Goal: Submit feedback/report problem: Submit feedback/report problem

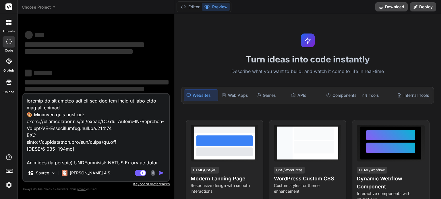
click at [11, 183] on img at bounding box center [9, 185] width 10 height 10
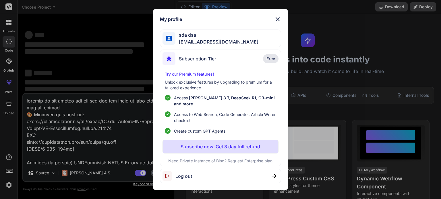
click at [190, 173] on span "Log out" at bounding box center [183, 176] width 17 height 7
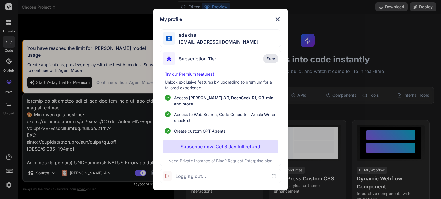
click at [191, 176] on span "Logging out..." at bounding box center [190, 176] width 31 height 7
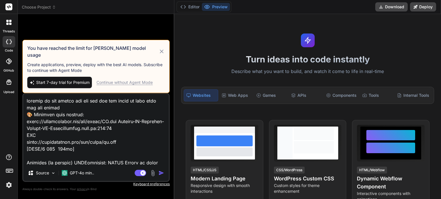
type textarea "x"
click at [7, 185] on img at bounding box center [9, 185] width 10 height 10
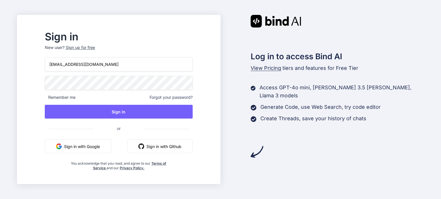
click at [97, 65] on input "midnorboy@instaddr.ch" at bounding box center [119, 64] width 148 height 14
paste input "eveiceman@svk.jp"
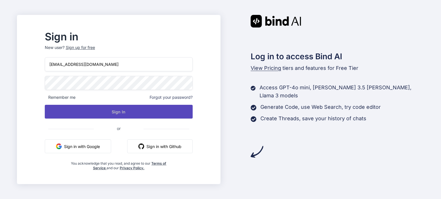
type input "eveiceman@svk.jp"
click at [97, 115] on button "Sign In" at bounding box center [119, 112] width 148 height 14
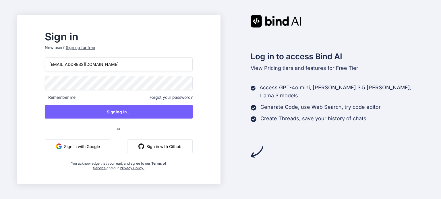
click at [95, 47] on div "Sign up for free" at bounding box center [80, 48] width 29 height 6
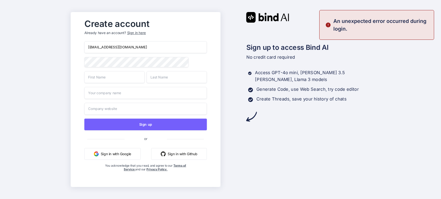
click at [111, 48] on input "midnorboy@instaddr.ch" at bounding box center [145, 47] width 123 height 12
paste input "eveiceman@svk.jp"
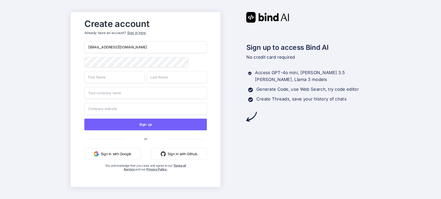
type input "eveiceman@svk.jp"
click at [121, 79] on input "text" at bounding box center [114, 77] width 60 height 12
type input "csa"
click at [157, 79] on input "sd" at bounding box center [176, 77] width 60 height 12
type input "sd"
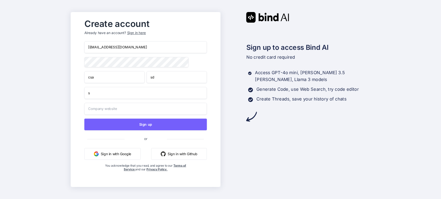
click at [141, 96] on input "s" at bounding box center [145, 93] width 123 height 12
type input "sdsdsd"
click at [119, 109] on input "text" at bounding box center [145, 109] width 123 height 12
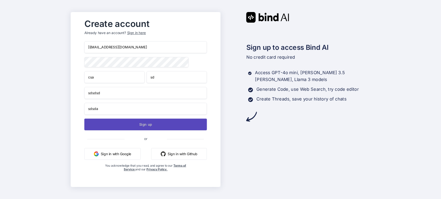
type input "sdsda"
click at [101, 125] on button "Sign up" at bounding box center [145, 125] width 123 height 12
click at [118, 125] on button "Sign up" at bounding box center [145, 125] width 123 height 12
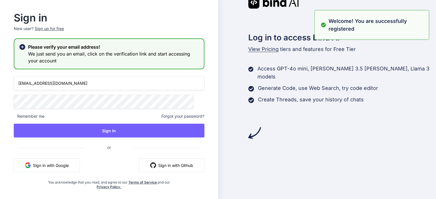
type input "eveiceman@svk.jp"
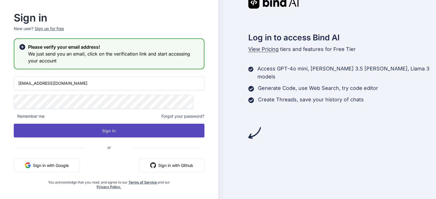
click at [96, 129] on button "Sign In" at bounding box center [109, 131] width 191 height 14
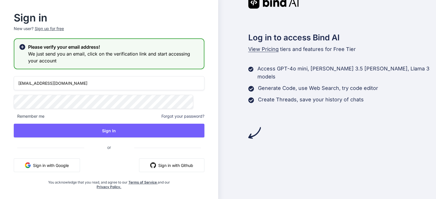
click at [111, 129] on button "Sign In" at bounding box center [109, 131] width 191 height 14
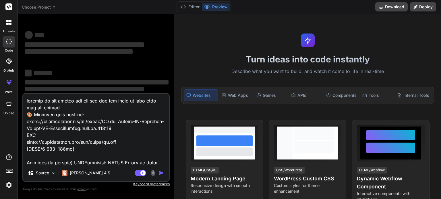
click at [9, 184] on img at bounding box center [9, 185] width 10 height 10
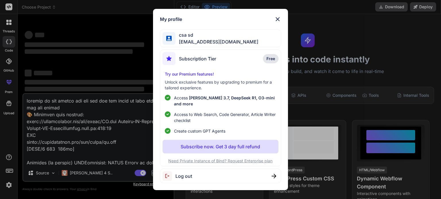
type textarea "x"
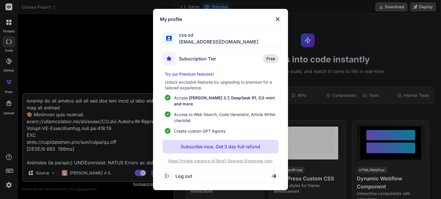
click at [275, 23] on img at bounding box center [277, 19] width 7 height 7
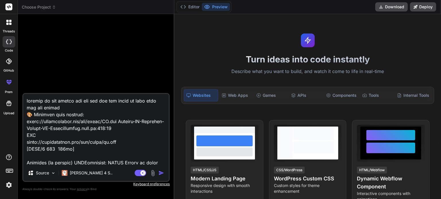
click at [13, 184] on img at bounding box center [9, 185] width 10 height 10
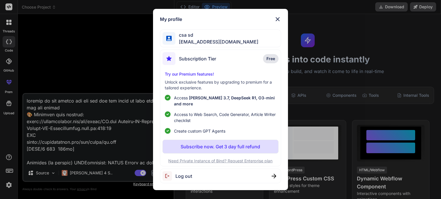
click at [11, 184] on div "My profile csa sd eveiceman@svk.jp Subscription Tier Free Try our Premium featu…" at bounding box center [220, 99] width 441 height 199
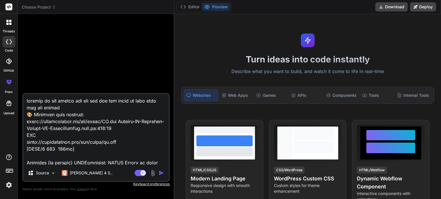
click at [59, 157] on textarea at bounding box center [95, 129] width 145 height 71
paste textarea "https://app.getbind.co/auth-link?mode=verifyEmail&oobCode=o19M6nfyA-c1ehOu-e-kl…"
type textarea "https://app.getbind.co/auth-link?mode=verifyEmail&oobCode=o19M6nfyA-c1ehOu-e-kl…"
type textarea "x"
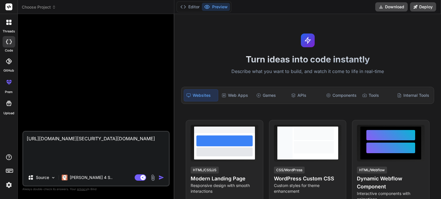
type textarea "x"
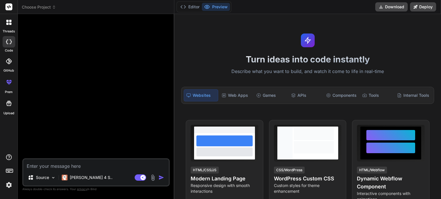
paste textarea "🔒 WebRTC Spoof v4.0: Starting optimized spoofing 87.249.132.209 → 169.150.197.2…"
type textarea "🔒 WebRTC Spoof v4.0: Starting optimized spoofing 87.249.132.209 → 169.150.197.2…"
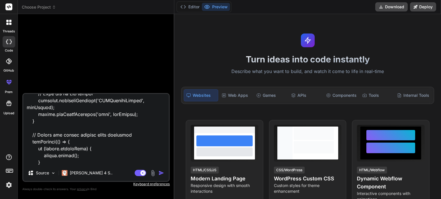
type textarea "x"
type textarea "🔒 WebRTC Spoof v4.0: Starting optimized spoofing 87.249.132.209 → 169.150.197.2…"
type textarea "x"
type textarea "🔒 WebRTC Spoof v4.0: Starting optimized spoofing 87.249.132.209 → 169.150.197.2…"
type textarea "x"
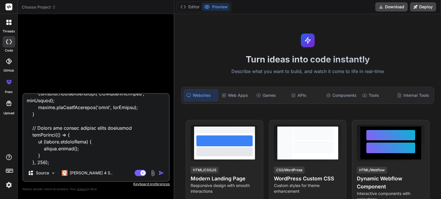
scroll to position [4779, 0]
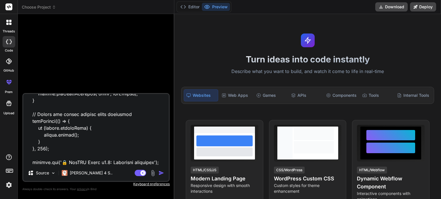
type textarea "🔒 WebRTC Spoof v4.0: Starting optimized spoofing 87.249.132.209 → 169.150.197.2…"
type textarea "x"
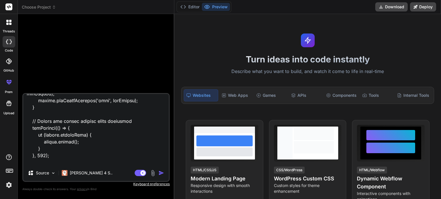
type textarea "🔒 WebRTC Spoof v4.0: Starting optimized spoofing 87.249.132.209 → 169.150.197.2…"
type textarea "x"
type textarea "🔒 WebRTC Spoof v4.0: Starting optimized spoofing 87.249.132.209 → 169.150.197.2…"
type textarea "x"
type textarea "🔒 WebRTC Spoof v4.0: Starting optimized spoofing 87.249.132.209 → 169.150.197.2…"
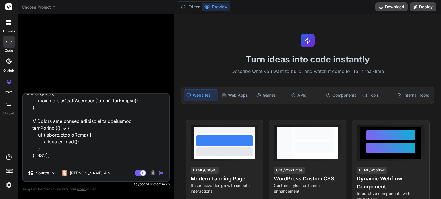
type textarea "x"
type textarea "🔒 WebRTC Spoof v4.0: Starting optimized spoofing 87.249.132.209 → 169.150.197.2…"
type textarea "x"
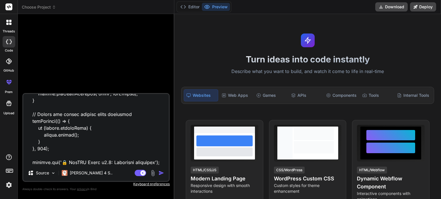
type textarea "🔒 WebRTC Spoof v4.0: Starting optimized spoofing 87.249.132.209 → 169.150.197.2…"
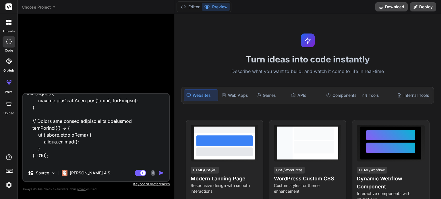
type textarea "x"
type textarea "🔒 WebRTC Spoof v4.0: Starting optimized spoofing 87.249.132.209 → 169.150.197.2…"
type textarea "x"
type textarea "🔒 WebRTC Spoof v4.0: Starting optimized spoofing 87.249.132.209 → 169.150.197.2…"
type textarea "x"
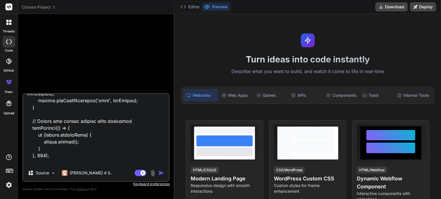
type textarea "🔒 WebRTC Spoof v4.0: Starting optimized spoofing 87.249.132.209 → 169.150.197.2…"
type textarea "x"
type textarea "🔒 WebRTC Spoof v4.0: Starting optimized spoofing 87.249.132.209 → 169.150.197.2…"
type textarea "x"
type textarea "🔒 WebRTC Spoof v4.0: Starting optimized spoofing 87.249.132.209 → 169.150.197.2…"
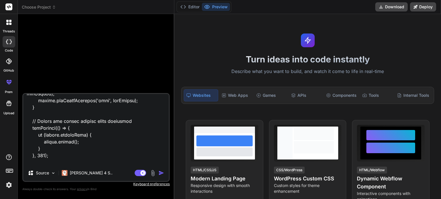
type textarea "x"
type textarea "🔒 WebRTC Spoof v4.0: Starting optimized spoofing 87.249.132.209 → 169.150.197.2…"
type textarea "x"
type textarea "🔒 WebRTC Spoof v4.0: Starting optimized spoofing 87.249.132.209 → 169.150.197.2…"
type textarea "x"
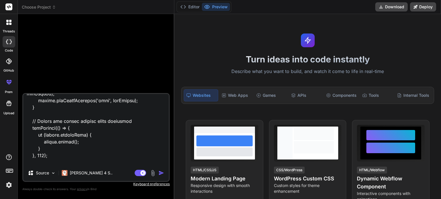
type textarea "🔒 WebRTC Spoof v4.0: Starting optimized spoofing 87.249.132.209 → 169.150.197.2…"
type textarea "x"
type textarea "🔒 WebRTC Spoof v4.0: Starting optimized spoofing 87.249.132.209 → 169.150.197.2…"
type textarea "x"
type textarea "🔒 WebRTC Spoof v4.0: Starting optimized spoofing 87.249.132.209 → 169.150.197.2…"
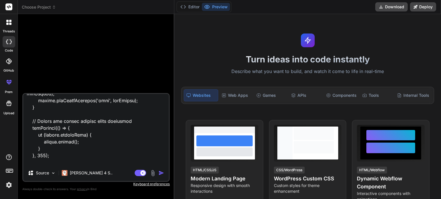
type textarea "x"
type textarea "🔒 WebRTC Spoof v4.0: Starting optimized spoofing 87.249.132.209 → 169.150.197.2…"
type textarea "x"
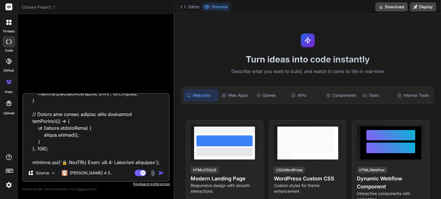
type textarea "🔒 WebRTC Spoof v4.0: Starting optimized spoofing 87.249.132.209 → 169.150.197.2…"
type textarea "x"
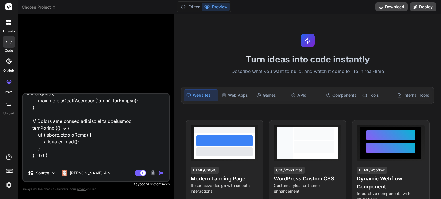
type textarea "🔒 WebRTC Spoof v4.0: Starting optimized spoofing 87.249.132.209 → 169.150.197.2…"
type textarea "x"
type textarea "🔒 WebRTC Spoof v4.0: Starting optimized spoofing 87.249.132.209 → 169.150.197.2…"
type textarea "x"
type textarea "🔒 WebRTC Spoof v4.0: Starting optimized spoofing 87.249.132.209 → 169.150.197.2…"
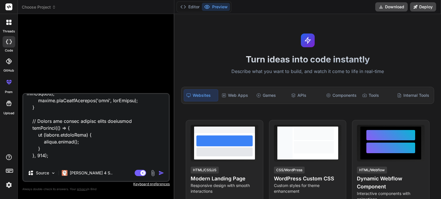
type textarea "x"
type textarea "🔒 WebRTC Spoof v4.0: Starting optimized spoofing 87.249.132.209 → 169.150.197.2…"
type textarea "x"
type textarea "🔒 WebRTC Spoof v4.0: Starting optimized spoofing 87.249.132.209 → 169.150.197.2…"
type textarea "x"
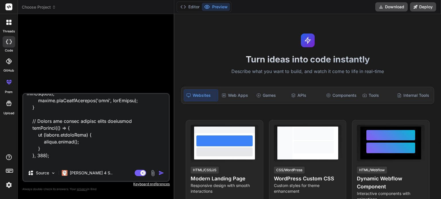
type textarea "🔒 WebRTC Spoof v4.0: Starting optimized spoofing 87.249.132.209 → 169.150.197.2…"
type textarea "x"
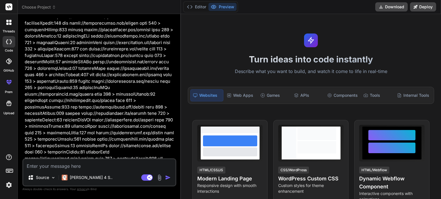
scroll to position [230, 0]
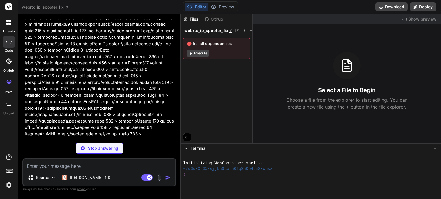
drag, startPoint x: 190, startPoint y: 61, endPoint x: 190, endPoint y: 54, distance: 7.8
click at [190, 55] on div "webrtc_ip_spoofer_fix Install dependencies Execute" at bounding box center [216, 42] width 71 height 37
click at [190, 54] on icon at bounding box center [191, 54] width 2 height 2
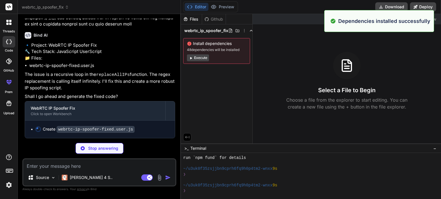
scroll to position [66, 0]
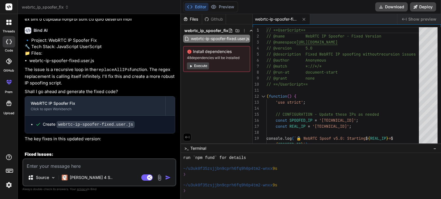
type textarea "x"
type textarea "// ==UserScript== // @name WebRTC IP Spoofer - Fixed Version // @namespace http…"
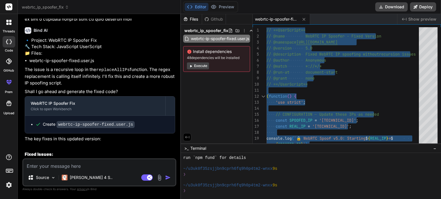
click at [95, 165] on textarea at bounding box center [99, 165] width 152 height 10
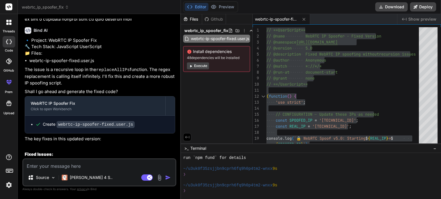
type textarea "v=0 o=mozilla...THIS_IS_SDPARTA-99.0 4370817572720746693 0 IN IP4 0.0.0.0 s=- t…"
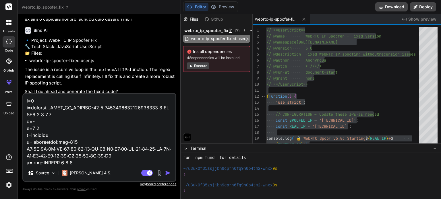
scroll to position [1157, 0]
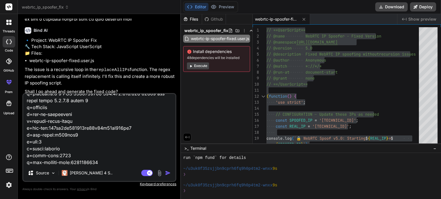
type textarea "x"
type textarea "v=0 o=mozilla...THIS_IS_SDPARTA-99.0 4370817572720746693 0 IN IP4 0.0.0.0 s=- t…"
type textarea "x"
type textarea "v=0 o=mozilla...THIS_IS_SDPARTA-99.0 4370817572720746693 0 IN IP4 0.0.0.0 s=- t…"
type textarea "x"
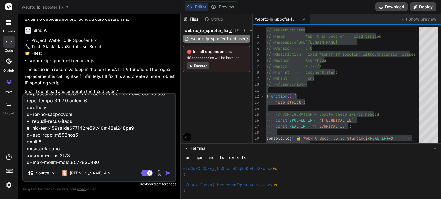
scroll to position [1171, 0]
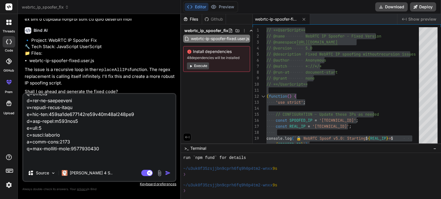
type textarea "v=0 o=mozilla...THIS_IS_SDPARTA-99.0 4370817572720746693 0 IN IP4 0.0.0.0 s=- t…"
type textarea "x"
type textarea "v=0 o=mozilla...THIS_IS_SDPARTA-99.0 4370817572720746693 0 IN IP4 0.0.0.0 s=- t…"
type textarea "x"
type textarea "v=0 o=mozilla...THIS_IS_SDPARTA-99.0 4370817572720746693 0 IN IP4 0.0.0.0 s=- t…"
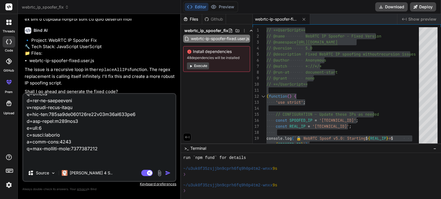
type textarea "x"
type textarea "v=0 o=mozilla...THIS_IS_SDPARTA-99.0 4370817572720746693 0 IN IP4 0.0.0.0 s=- t…"
type textarea "x"
type textarea "v=0 o=mozilla...THIS_IS_SDPARTA-99.0 4370817572720746693 0 IN IP4 0.0.0.0 s=- t…"
type textarea "x"
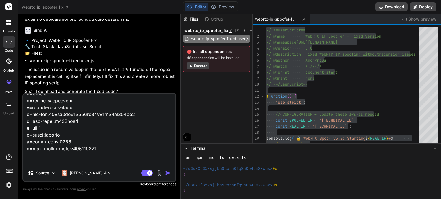
type textarea "v=0 o=mozilla...THIS_IS_SDPARTA-99.0 4370817572720746693 0 IN IP4 0.0.0.0 s=- t…"
type textarea "x"
type textarea "v=0 o=mozilla...THIS_IS_SDPARTA-99.0 4370817572720746693 0 IN IP4 0.0.0.0 s=- t…"
type textarea "x"
type textarea "v=0 o=mozilla...THIS_IS_SDPARTA-99.0 4370817572720746693 0 IN IP4 0.0.0.0 s=- t…"
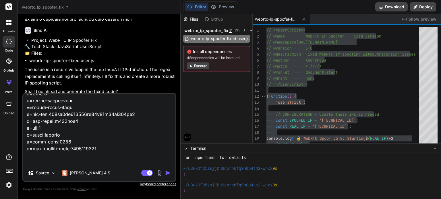
type textarea "x"
type textarea "v=0 o=mozilla...THIS_IS_SDPARTA-99.0 4370817572720746693 0 IN IP4 0.0.0.0 s=- t…"
type textarea "x"
type textarea "v=0 o=mozilla...THIS_IS_SDPARTA-99.0 4370817572720746693 0 IN IP4 0.0.0.0 s=- t…"
type textarea "x"
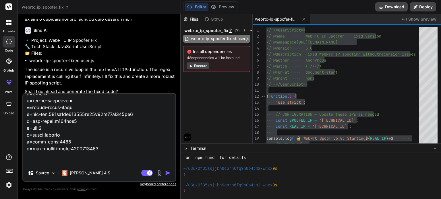
type textarea "v=0 o=mozilla...THIS_IS_SDPARTA-99.0 4370817572720746693 0 IN IP4 0.0.0.0 s=- t…"
type textarea "x"
type textarea "v=0 o=mozilla...THIS_IS_SDPARTA-99.0 4370817572720746693 0 IN IP4 0.0.0.0 s=- t…"
type textarea "x"
type textarea "v=0 o=mozilla...THIS_IS_SDPARTA-99.0 4370817572720746693 0 IN IP4 0.0.0.0 s=- t…"
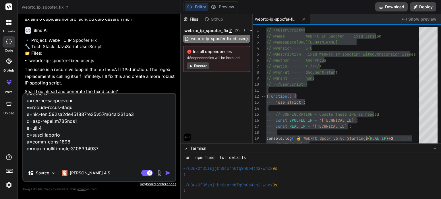
type textarea "x"
type textarea "v=0 o=mozilla...THIS_IS_SDPARTA-99.0 4370817572720746693 0 IN IP4 0.0.0.0 s=- t…"
type textarea "x"
type textarea "v=0 o=mozilla...THIS_IS_SDPARTA-99.0 4370817572720746693 0 IN IP4 0.0.0.0 s=- t…"
type textarea "x"
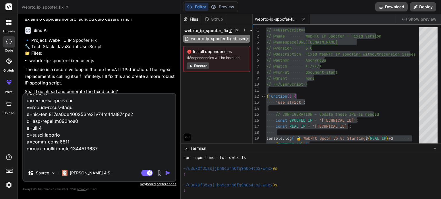
type textarea "v=0 o=mozilla...THIS_IS_SDPARTA-99.0 4370817572720746693 0 IN IP4 0.0.0.0 s=- t…"
type textarea "x"
type textarea "v=0 o=mozilla...THIS_IS_SDPARTA-99.0 4370817572720746693 0 IN IP4 0.0.0.0 s=- t…"
type textarea "x"
type textarea "v=0 o=mozilla...THIS_IS_SDPARTA-99.0 4370817572720746693 0 IN IP4 0.0.0.0 s=- t…"
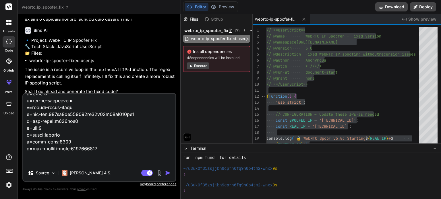
type textarea "x"
type textarea "v=0 o=mozilla...THIS_IS_SDPARTA-99.0 4370817572720746693 0 IN IP4 0.0.0.0 s=- t…"
type textarea "x"
type textarea "v=0 o=mozilla...THIS_IS_SDPARTA-99.0 4370817572720746693 0 IN IP4 0.0.0.0 s=- t…"
type textarea "x"
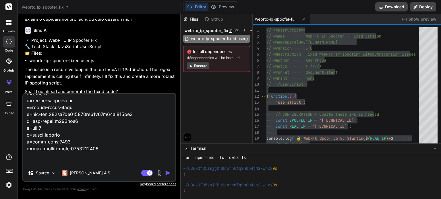
type textarea "v=0 o=mozilla...THIS_IS_SDPARTA-99.0 4370817572720746693 0 IN IP4 0.0.0.0 s=- t…"
type textarea "x"
type textarea "v=0 o=mozilla...THIS_IS_SDPARTA-99.0 4370817572720746693 0 IN IP4 0.0.0.0 s=- t…"
type textarea "x"
click at [87, 162] on textarea at bounding box center [99, 129] width 152 height 71
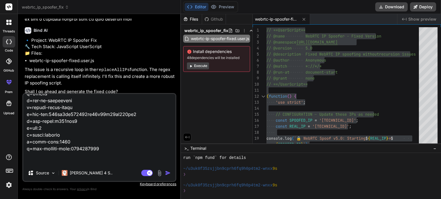
scroll to position [1172, 0]
drag, startPoint x: 111, startPoint y: 161, endPoint x: 86, endPoint y: 164, distance: 25.8
click at [86, 164] on textarea at bounding box center [99, 129] width 152 height 71
type textarea "v=0 o=mozilla...THIS_IS_SDPARTA-99.0 4370817572720746693 0 IN IP4 0.0.0.0 s=- t…"
type textarea "x"
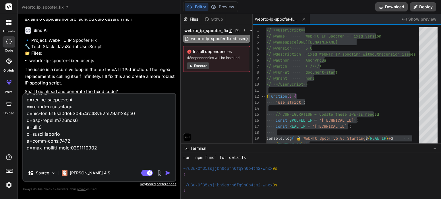
type textarea "v=0 o=mozilla...THIS_IS_SDPARTA-99.0 4370817572720746693 0 IN IP4 0.0.0.0 s=- t…"
type textarea "x"
type textarea "v=0 o=mozilla...THIS_IS_SDPARTA-99.0 4370817572720746693 0 IN IP4 0.0.0.0 s=- t…"
type textarea "x"
type textarea "v=0 o=mozilla...THIS_IS_SDPARTA-99.0 4370817572720746693 0 IN IP4 0.0.0.0 s=- t…"
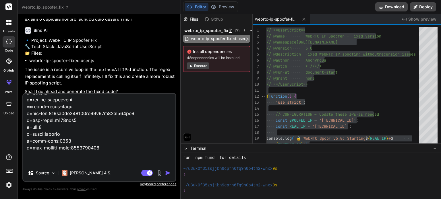
type textarea "x"
type textarea "v=0 o=mozilla...THIS_IS_SDPARTA-99.0 4370817572720746693 0 IN IP4 0.0.0.0 s=- t…"
type textarea "x"
type textarea "v=0 o=mozilla...THIS_IS_SDPARTA-99.0 4370817572720746693 0 IN IP4 0.0.0.0 s=- t…"
type textarea "x"
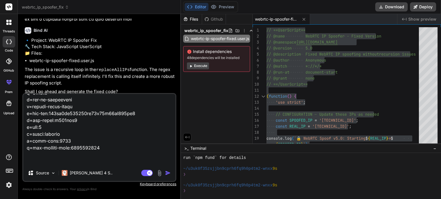
type textarea "v=0 o=mozilla...THIS_IS_SDPARTA-99.0 4370817572720746693 0 IN IP4 0.0.0.0 s=- t…"
type textarea "x"
type textarea "v=0 o=mozilla...THIS_IS_SDPARTA-99.0 4370817572720746693 0 IN IP4 0.0.0.0 s=- t…"
type textarea "x"
type textarea "v=0 o=mozilla...THIS_IS_SDPARTA-99.0 4370817572720746693 0 IN IP4 0.0.0.0 s=- t…"
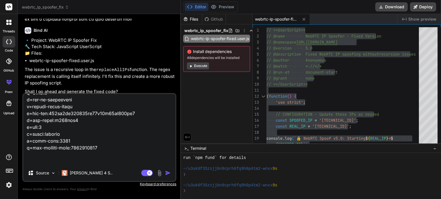
type textarea "x"
type textarea "v=0 o=mozilla...THIS_IS_SDPARTA-99.0 4370817572720746693 0 IN IP4 0.0.0.0 s=- t…"
type textarea "x"
type textarea "v=0 o=mozilla...THIS_IS_SDPARTA-99.0 4370817572720746693 0 IN IP4 0.0.0.0 s=- t…"
type textarea "x"
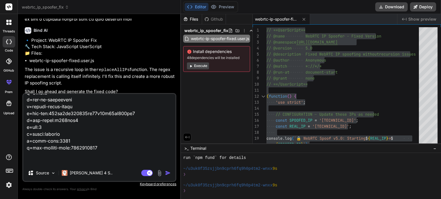
type textarea "v=0 o=mozilla...THIS_IS_SDPARTA-99.0 4370817572720746693 0 IN IP4 0.0.0.0 s=- t…"
type textarea "x"
type textarea "v=0 o=mozilla...THIS_IS_SDPARTA-99.0 4370817572720746693 0 IN IP4 0.0.0.0 s=- t…"
type textarea "x"
type textarea "v=0 o=mozilla...THIS_IS_SDPARTA-99.0 4370817572720746693 0 IN IP4 0.0.0.0 s=- t…"
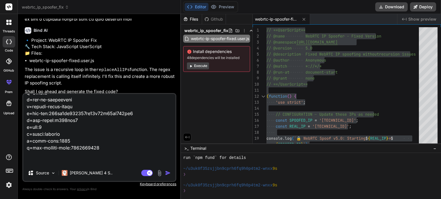
type textarea "x"
type textarea "v=0 o=mozilla...THIS_IS_SDPARTA-99.0 4370817572720746693 0 IN IP4 0.0.0.0 s=- t…"
type textarea "x"
type textarea "v=0 o=mozilla...THIS_IS_SDPARTA-99.0 4370817572720746693 0 IN IP4 0.0.0.0 s=- t…"
type textarea "x"
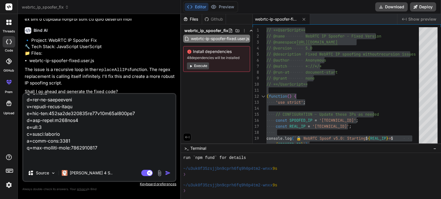
type textarea "v=0 o=mozilla...THIS_IS_SDPARTA-99.0 4370817572720746693 0 IN IP4 0.0.0.0 s=- t…"
type textarea "x"
type textarea "v=0 o=mozilla...THIS_IS_SDPARTA-99.0 4370817572720746693 0 IN IP4 0.0.0.0 s=- t…"
type textarea "x"
type textarea "v=0 o=mozilla...THIS_IS_SDPARTA-99.0 4370817572720746693 0 IN IP4 0.0.0.0 s=- t…"
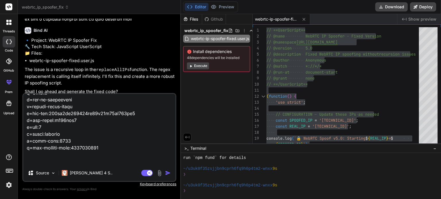
type textarea "x"
type textarea "v=0 o=mozilla...THIS_IS_SDPARTA-99.0 4370817572720746693 0 IN IP4 0.0.0.0 s=- t…"
type textarea "x"
type textarea "v=0 o=mozilla...THIS_IS_SDPARTA-99.0 4370817572720746693 0 IN IP4 0.0.0.0 s=- t…"
type textarea "x"
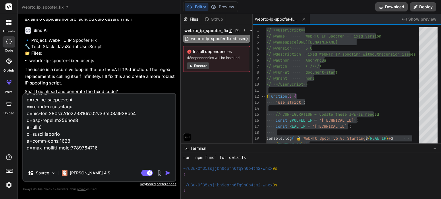
type textarea "v=0 o=mozilla...THIS_IS_SDPARTA-99.0 4370817572720746693 0 IN IP4 0.0.0.0 s=- t…"
type textarea "x"
type textarea "v=0 o=mozilla...THIS_IS_SDPARTA-99.0 4370817572720746693 0 IN IP4 0.0.0.0 s=- t…"
type textarea "x"
type textarea "v=0 o=mozilla...THIS_IS_SDPARTA-99.0 4370817572720746693 0 IN IP4 0.0.0.0 s=- t…"
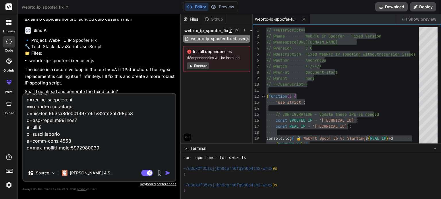
type textarea "x"
type textarea "v=0 o=mozilla...THIS_IS_SDPARTA-99.0 4370817572720746693 0 IN IP4 0.0.0.0 s=- t…"
type textarea "x"
type textarea "v=0 o=mozilla...THIS_IS_SDPARTA-99.0 4370817572720746693 0 IN IP4 0.0.0.0 s=- t…"
type textarea "x"
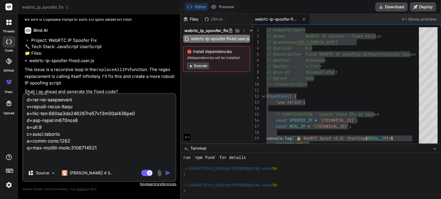
type textarea "v=0 o=mozilla...THIS_IS_SDPARTA-99.0 4370817572720746693 0 IN IP4 0.0.0.0 s=- t…"
type textarea "x"
type textarea "v=0 o=mozilla...THIS_IS_SDPARTA-99.0 4370817572720746693 0 IN IP4 0.0.0.0 s=- t…"
type textarea "x"
type textarea "v=0 o=mozilla...THIS_IS_SDPARTA-99.0 4370817572720746693 0 IN IP4 0.0.0.0 s=- t…"
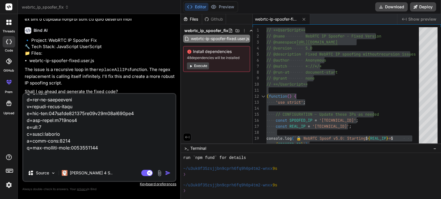
type textarea "x"
type textarea "v=0 o=mozilla...THIS_IS_SDPARTA-99.0 4370817572720746693 0 IN IP4 0.0.0.0 s=- t…"
type textarea "x"
type textarea "v=0 o=mozilla...THIS_IS_SDPARTA-99.0 4370817572720746693 0 IN IP4 0.0.0.0 s=- t…"
type textarea "x"
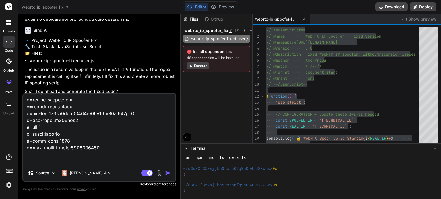
type textarea "v=0 o=mozilla...THIS_IS_SDPARTA-99.0 4370817572720746693 0 IN IP4 0.0.0.0 s=- t…"
type textarea "x"
type textarea "v=0 o=mozilla...THIS_IS_SDPARTA-99.0 4370817572720746693 0 IN IP4 0.0.0.0 s=- t…"
type textarea "x"
type textarea "v=0 o=mozilla...THIS_IS_SDPARTA-99.0 4370817572720746693 0 IN IP4 0.0.0.0 s=- t…"
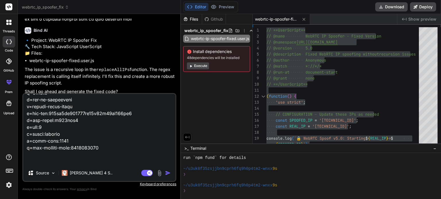
type textarea "x"
type textarea "v=0 o=mozilla...THIS_IS_SDPARTA-99.0 4370817572720746693 0 IN IP4 0.0.0.0 s=- t…"
type textarea "x"
type textarea "v=0 o=mozilla...THIS_IS_SDPARTA-99.0 4370817572720746693 0 IN IP4 0.0.0.0 s=- t…"
type textarea "x"
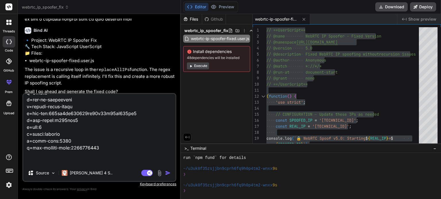
type textarea "v=0 o=mozilla...THIS_IS_SDPARTA-99.0 4370817572720746693 0 IN IP4 0.0.0.0 s=- t…"
type textarea "x"
type textarea "v=0 o=mozilla...THIS_IS_SDPARTA-99.0 4370817572720746693 0 IN IP4 0.0.0.0 s=- t…"
type textarea "x"
type textarea "v=0 o=mozilla...THIS_IS_SDPARTA-99.0 4370817572720746693 0 IN IP4 0.0.0.0 s=- t…"
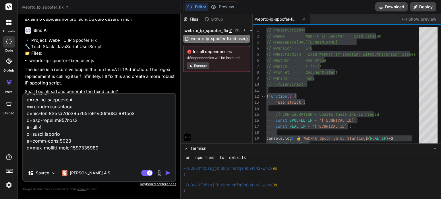
type textarea "x"
type textarea "v=0 o=mozilla...THIS_IS_SDPARTA-99.0 4370817572720746693 0 IN IP4 0.0.0.0 s=- t…"
type textarea "x"
type textarea "v=0 o=mozilla...THIS_IS_SDPARTA-99.0 4370817572720746693 0 IN IP4 0.0.0.0 s=- t…"
type textarea "x"
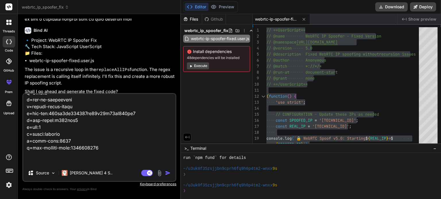
type textarea "v=0 o=mozilla...THIS_IS_SDPARTA-99.0 4370817572720746693 0 IN IP4 0.0.0.0 s=- t…"
type textarea "x"
type textarea "v=0 o=mozilla...THIS_IS_SDPARTA-99.0 4370817572720746693 0 IN IP4 0.0.0.0 s=- t…"
type textarea "x"
type textarea "v=0 o=mozilla...THIS_IS_SDPARTA-99.0 4370817572720746693 0 IN IP4 0.0.0.0 s=- t…"
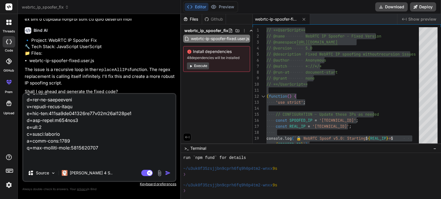
type textarea "x"
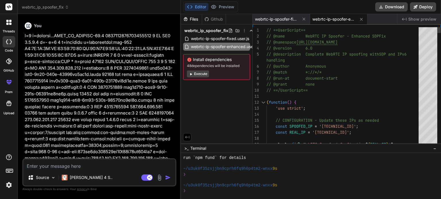
scroll to position [0, 0]
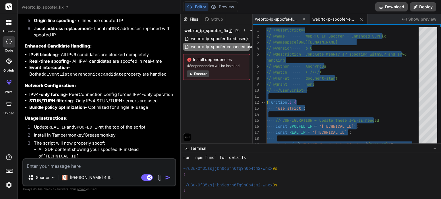
scroll to position [3076, 0]
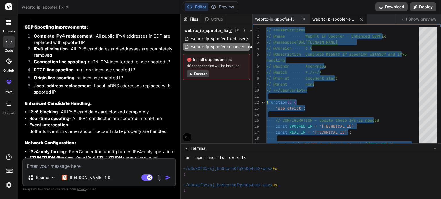
click at [91, 169] on textarea at bounding box center [99, 165] width 152 height 10
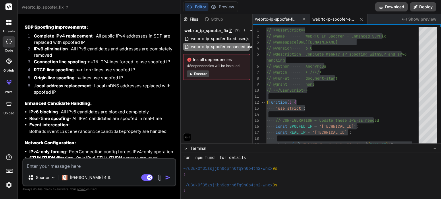
paste textarea "// ==UserScript== // @name WebRTC IP Spoofer - Enhanced SDP Fix // @namespace h…"
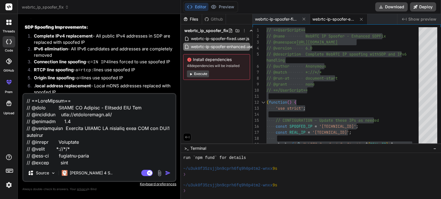
scroll to position [4270, 0]
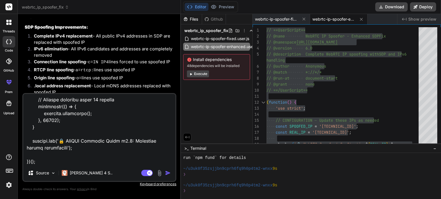
click at [96, 152] on textarea at bounding box center [99, 129] width 152 height 71
click at [92, 158] on textarea at bounding box center [99, 129] width 152 height 71
paste textarea "🔒 WebRTC Spoof v6.0: Starting 87.249.132.209 → 169.150.197.224 WebRTC-IP-Spoofe…"
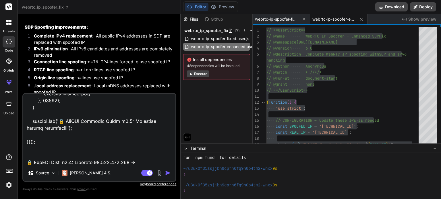
scroll to position [5041, 0]
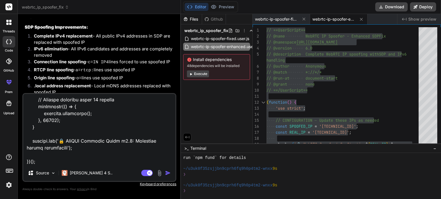
paste textarea "🔒 WebRTC Spoof v6.0: Starting 87.249.132.209 → 169.150.197.224 WebRTC-IP-Spoofe…"
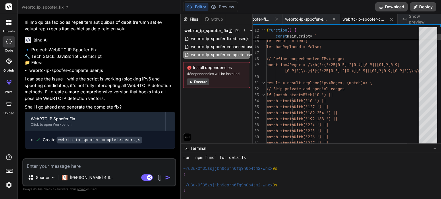
scroll to position [0, 0]
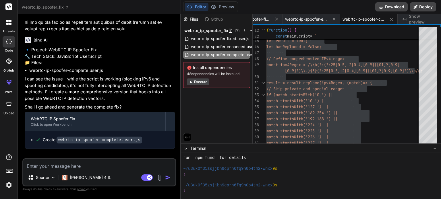
click at [82, 166] on textarea at bounding box center [99, 165] width 152 height 10
paste textarea "🔒 LorEMI Dolorsit Ametc a0.6: Elitsedd 85.972.552.889 → 081.882.399.959 EiuSMO-…"
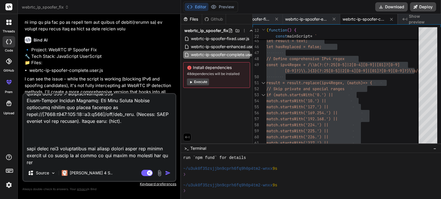
scroll to position [296, 0]
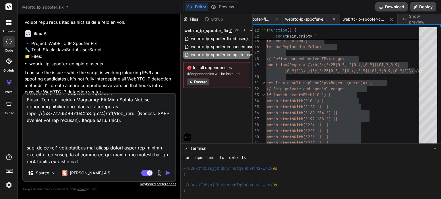
scroll to position [66, 0]
type textarea "🔒 LorEMI Dolorsit Ametc a0.6: Elitsedd 85.972.552.889 → 081.882.399.959 EiuSMO-…"
type textarea "x"
type textarea "🔒 LorEMI Dolorsit Ametc a0.6: Elitsedd 85.972.552.889 → 081.882.399.959 EiuSMO-…"
type textarea "x"
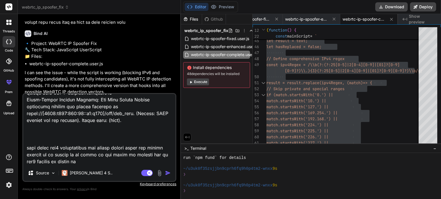
type textarea "🔒 LorEMI Dolorsit Ametc a0.6: Elitsedd 85.972.552.889 → 081.882.399.959 EiuSMO-…"
type textarea "x"
type textarea "🔒 LorEMI Dolorsit Ametc a0.6: Elitsedd 85.972.552.889 → 081.882.399.959 EiuSMO-…"
type textarea "x"
type textarea "🔒 LorEMI Dolorsit Ametc a0.6: Elitsedd 85.972.552.889 → 081.882.399.959 EiuSMO-…"
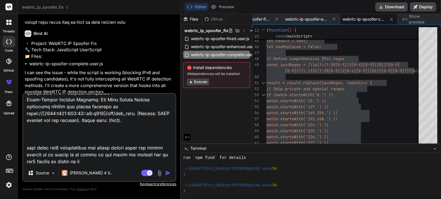
type textarea "x"
type textarea "🔒 LorEMI Dolorsit Ametc a0.6: Elitsedd 85.972.552.889 → 081.882.399.959 EiuSMO-…"
type textarea "x"
type textarea "🔒 LorEMI Dolorsit Ametc a0.6: Elitsedd 85.972.552.889 → 081.882.399.959 EiuSMO-…"
type textarea "x"
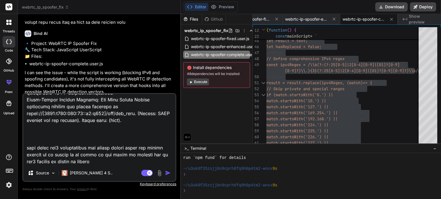
type textarea "🔒 LorEMI Dolorsit Ametc a0.6: Elitsedd 85.972.552.889 → 081.882.399.959 EiuSMO-…"
type textarea "x"
type textarea "🔒 LorEMI Dolorsit Ametc a0.6: Elitsedd 85.972.552.889 → 081.882.399.959 EiuSMO-…"
type textarea "x"
type textarea "🔒 LorEMI Dolorsit Ametc a0.6: Elitsedd 85.972.552.889 → 081.882.399.959 EiuSMO-…"
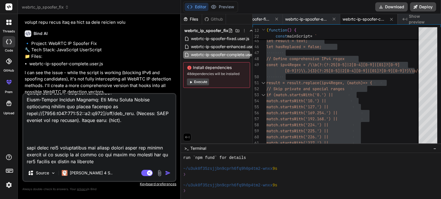
type textarea "x"
type textarea "🔒 LorEMI Dolorsit Ametc a0.6: Elitsedd 85.972.552.889 → 081.882.399.959 EiuSMO-…"
type textarea "x"
type textarea "🔒 LorEMI Dolorsit Ametc a0.6: Elitsedd 85.972.552.889 → 081.882.399.959 EiuSMO-…"
type textarea "x"
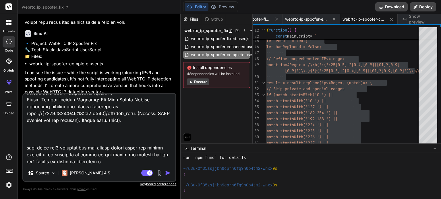
type textarea "🔒 LorEMI Dolorsit Ametc a0.6: Elitsedd 85.972.552.889 → 081.882.399.959 EiuSMO-…"
type textarea "x"
type textarea "🔒 LorEMI Dolorsit Ametc a0.6: Elitsedd 85.972.552.889 → 081.882.399.959 EiuSMO-…"
type textarea "x"
type textarea "🔒 LorEMI Dolorsit Ametc a0.6: Elitsedd 85.972.552.889 → 081.882.399.959 EiuSMO-…"
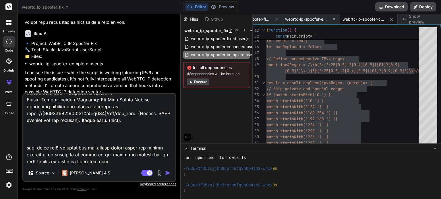
type textarea "x"
type textarea "🔒 LorEMI Dolorsit Ametc a0.6: Elitsedd 85.972.552.889 → 081.882.399.959 EiuSMO-…"
type textarea "x"
type textarea "🔒 LorEMI Dolorsit Ametc a0.6: Elitsedd 85.972.552.889 → 081.882.399.959 EiuSMO-…"
type textarea "x"
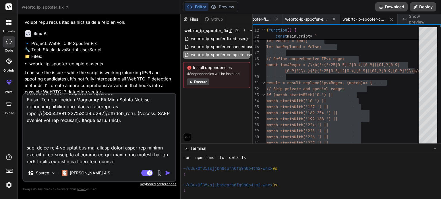
type textarea "🔒 LorEMI Dolorsit Ametc a0.6: Elitsedd 85.972.552.889 → 081.882.399.959 EiuSMO-…"
type textarea "x"
type textarea "🔒 LorEMI Dolorsit Ametc a0.6: Elitsedd 85.972.552.889 → 081.882.399.959 EiuSMO-…"
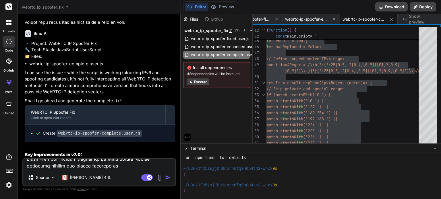
type textarea "x"
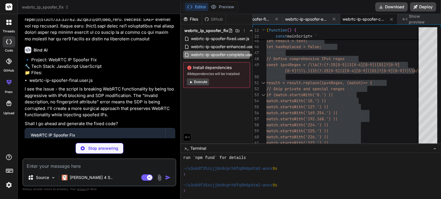
scroll to position [5861, 0]
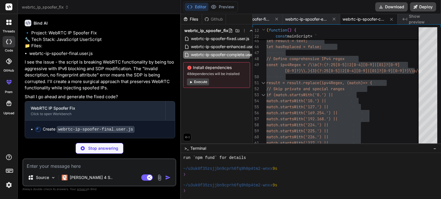
type textarea "x"
type textarea "} }); observer.observe(document, { childList: true }); } console.log('🔒 WebRTC …"
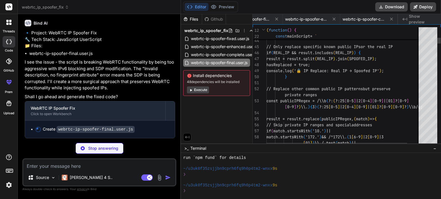
scroll to position [0, 85]
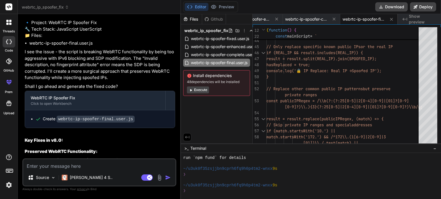
type textarea "x"
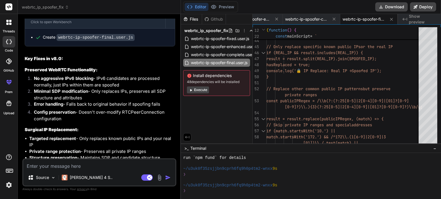
scroll to position [5947, 0]
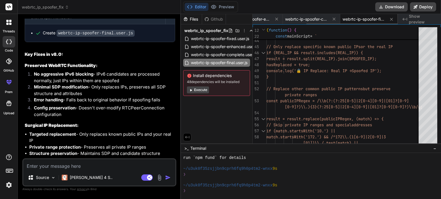
click at [370, 20] on span "webrtc-ip-spoofer-final.user.js" at bounding box center [363, 19] width 43 height 6
type textarea "// ==UserScript== // @name WebRTC IP Spoofer - Final Working Version // @namesp…"
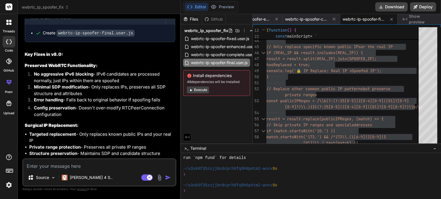
click at [100, 168] on textarea at bounding box center [99, 165] width 152 height 10
type textarea "a"
type textarea "x"
type textarea "al"
type textarea "x"
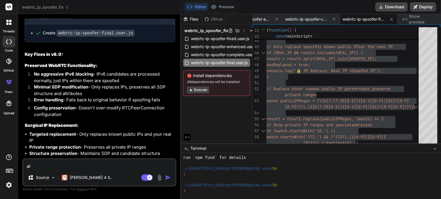
type textarea "all"
type textarea "x"
type textarea "all"
type textarea "x"
type textarea "all g"
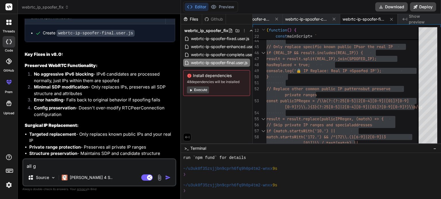
type textarea "x"
type textarea "all go"
type textarea "x"
type textarea "all goo"
type textarea "x"
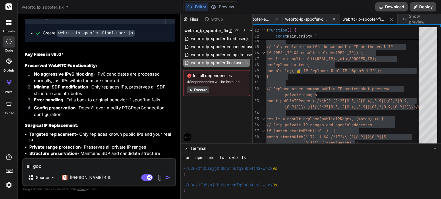
type textarea "all good"
type textarea "x"
type textarea "all good"
type textarea "x"
click at [91, 168] on textarea "all good" at bounding box center [99, 165] width 152 height 10
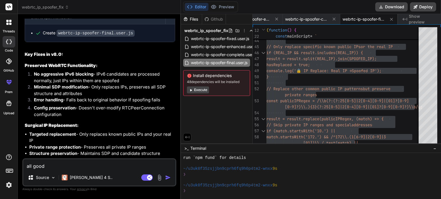
type textarea "all good b"
type textarea "x"
type textarea "all good bu"
type textarea "x"
type textarea "all good but"
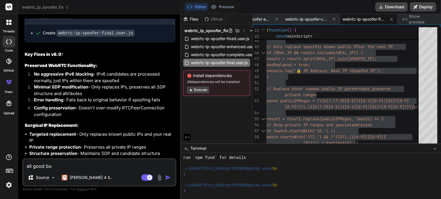
type textarea "x"
type textarea "all good but"
type textarea "x"
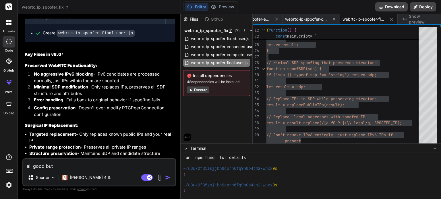
type textarea "all good but i"
type textarea "x"
type textarea "all good but it"
type textarea "x"
type textarea "all good but its"
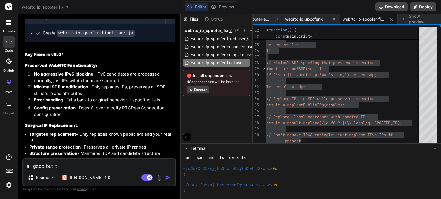
type textarea "x"
type textarea "all good but its"
type textarea "x"
type textarea "all good but its t"
type textarea "x"
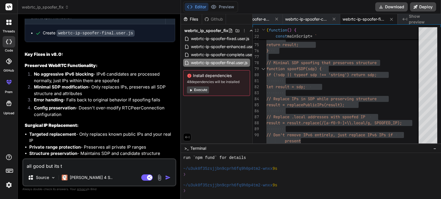
type textarea "all good but its ta"
type textarea "x"
type textarea "all good but its tak"
type textarea "x"
type textarea "all good but its taki"
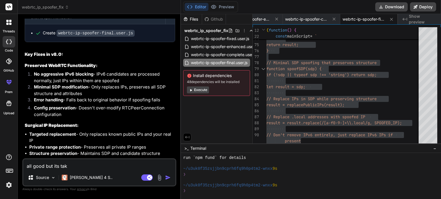
type textarea "x"
type textarea "all good but its takin"
type textarea "x"
type textarea "all good but its taking"
type textarea "x"
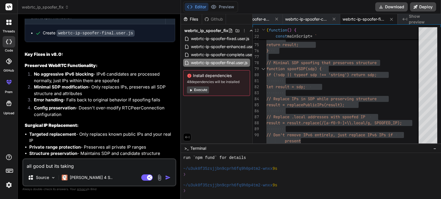
type textarea "all good but its taking"
type textarea "x"
type textarea "all good but its taking i"
type textarea "x"
type textarea "all good but its taking it"
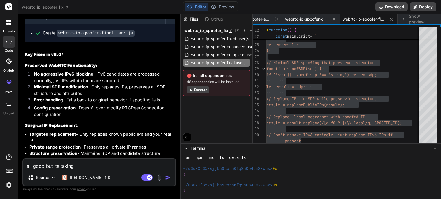
type textarea "x"
type textarea "all good but its taking i"
type textarea "x"
type textarea "all good but its taking"
type textarea "x"
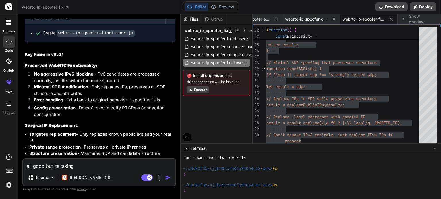
type textarea "all good but its taking"
type textarea "x"
type textarea "all good but its takin"
type textarea "x"
type textarea "all good but its taki"
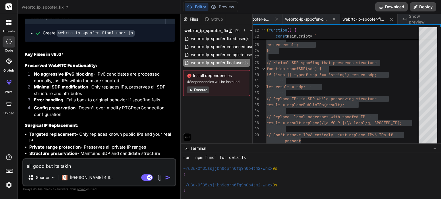
type textarea "x"
type textarea "all good but its tak"
type textarea "x"
type textarea "all good but its ta"
type textarea "x"
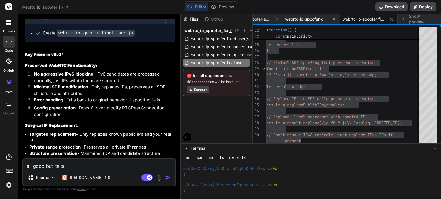
type textarea "all good but its t"
type textarea "x"
type textarea "all good but its"
type textarea "x"
type textarea "all good but its"
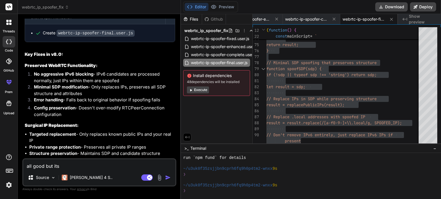
type textarea "x"
type textarea "all good but it"
type textarea "x"
type textarea "all good but i"
type textarea "x"
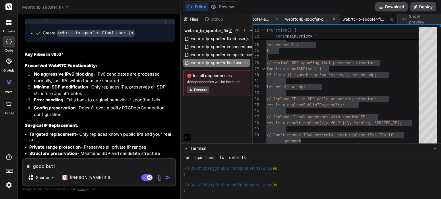
type textarea "all good but"
type textarea "x"
type textarea "all good but i"
type textarea "x"
type textarea "all good but ip"
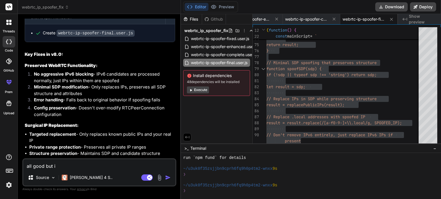
type textarea "x"
type textarea "all good but ipv"
type textarea "x"
type textarea "all good but ipv4"
type textarea "x"
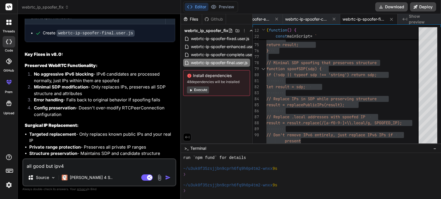
type textarea "all good but ipv4"
type textarea "x"
type textarea "all good but ipv4 c"
type textarea "x"
type textarea "all good but ipv4 ch"
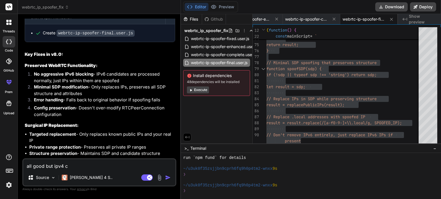
type textarea "x"
type textarea "all good but ipv4 cha"
type textarea "x"
type textarea "all good but ipv4 chan"
type textarea "x"
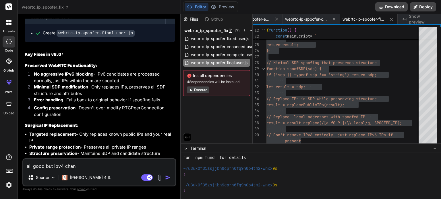
type textarea "all good but ipv4 [PERSON_NAME]"
type textarea "x"
type textarea "all good but ipv4 changi"
type textarea "x"
type textarea "all good but ipv4 changin"
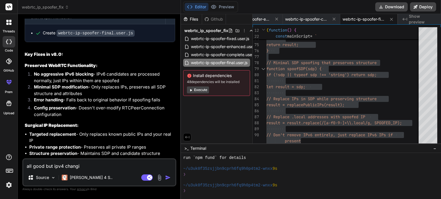
type textarea "x"
type textarea "all good but ipv4 changing"
type textarea "x"
type textarea "all good but ipv4 changing"
type textarea "x"
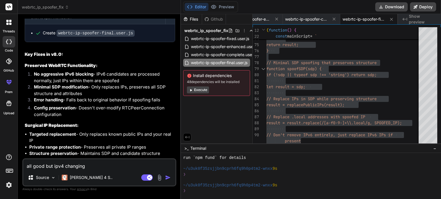
type textarea "all good but ipv4 changing t"
type textarea "x"
type textarea "all good but ipv4 changing ti"
type textarea "x"
type textarea "all good but ipv4 changing [PERSON_NAME]"
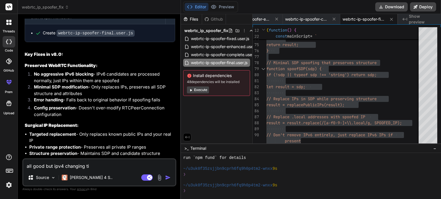
type textarea "x"
type textarea "all good but ipv4 changing timw"
type textarea "x"
type textarea "all good but ipv4 changing timw"
type textarea "x"
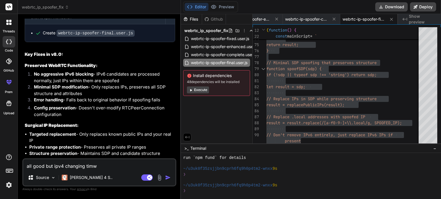
type textarea "all good but ipv4 changing timw"
type textarea "x"
type textarea "all good but ipv4 changing [PERSON_NAME]"
type textarea "x"
type textarea "all good but ipv4 changing time"
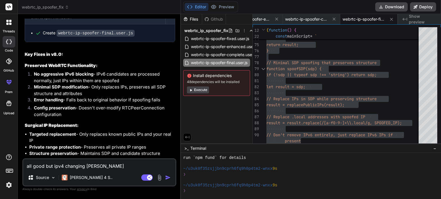
type textarea "x"
type textarea "all good but ipv4 changing time"
type textarea "x"
drag, startPoint x: 65, startPoint y: 167, endPoint x: 96, endPoint y: 166, distance: 31.6
click at [96, 166] on textarea "all good but ipv4 changing time" at bounding box center [99, 165] width 152 height 10
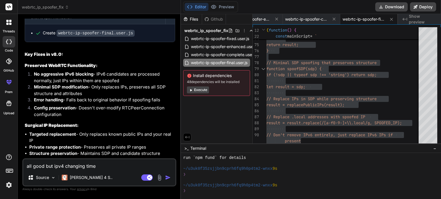
click at [96, 166] on textarea "all good but ipv4 changing time" at bounding box center [99, 165] width 152 height 10
type textarea "all good but ipv4 changing time i"
type textarea "x"
type textarea "all good but ipv4 changing time is"
type textarea "x"
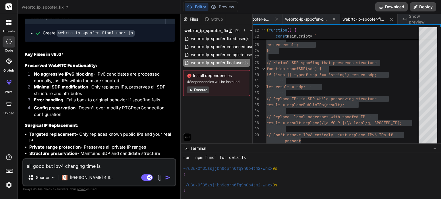
type textarea "all good but ipv4 changing time is"
type textarea "x"
type textarea "all good but ipv4 changing time is 4"
type textarea "x"
type textarea "all good but ipv4 changing time is 4s"
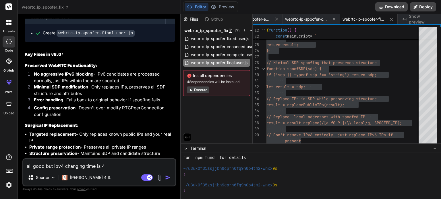
type textarea "x"
type textarea "all good but ipv4 changing time is 4s"
type textarea "x"
type textarea "all good but ipv4 changing time is 4s i"
type textarea "x"
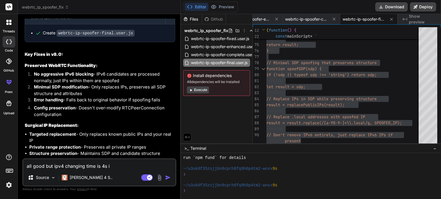
type textarea "all good but ipv4 changing time is 4s it"
type textarea "x"
type textarea "all good but ipv4 changing time is 4s its"
type textarea "x"
type textarea "all good but ipv4 changing time is 4s its"
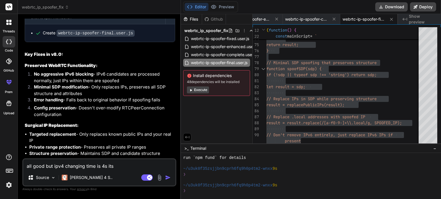
type textarea "x"
type textarea "all good but ipv4 changing time is 4s its n"
type textarea "x"
type textarea "all good but ipv4 changing time is 4s its no"
type textarea "x"
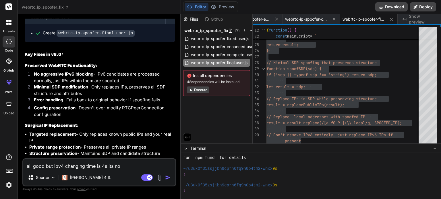
type textarea "all good but ipv4 changing time is 4s its not"
type textarea "x"
type textarea "all good but ipv4 changing time is 4s its not"
type textarea "x"
type textarea "all good but ipv4 changing time is 4s its not c"
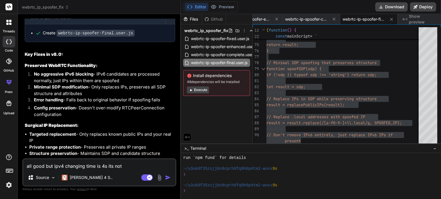
type textarea "x"
type textarea "all good but ipv4 changing time is 4s its not ch"
type textarea "x"
type textarea "all good but ipv4 changing time is 4s its not chn"
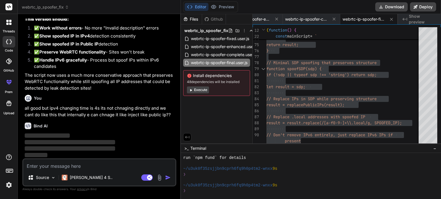
scroll to position [6142, 0]
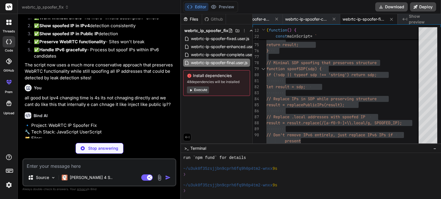
drag, startPoint x: 145, startPoint y: 121, endPoint x: 164, endPoint y: 116, distance: 19.6
click at [164, 116] on div "You Bind AI 🔹 Project: WebRTC IP Spoofer Fix 🔧 Tech Stack: JavaScript UserScrip…" at bounding box center [100, 79] width 153 height 120
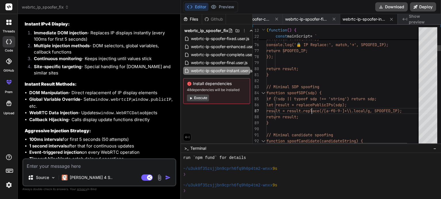
scroll to position [0, 0]
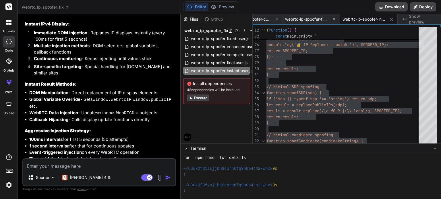
click at [161, 178] on img at bounding box center [159, 178] width 7 height 7
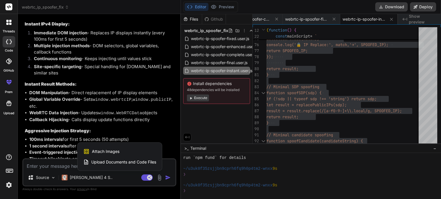
click at [94, 150] on span "Attach Images" at bounding box center [106, 152] width 28 height 6
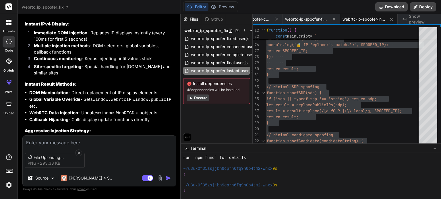
click at [89, 144] on textarea at bounding box center [99, 141] width 153 height 10
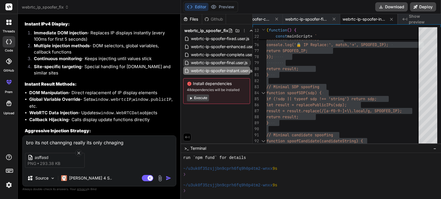
click at [212, 60] on span "webrtc-ip-spoofer-final.user.js" at bounding box center [219, 62] width 58 height 7
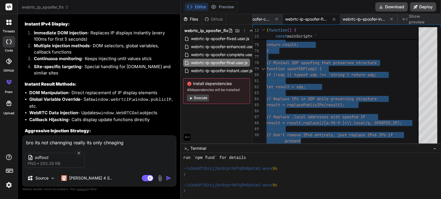
click at [135, 140] on textarea "bro its not channging really its only chnaging" at bounding box center [99, 141] width 153 height 10
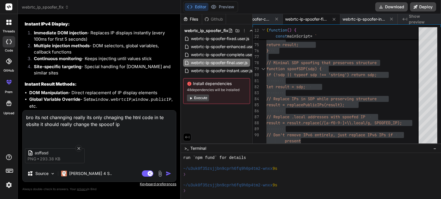
paste textarea "// ==LoreMipsum== // @dolo SitAME CO Adipisc - Elits Doeiusm Tempori // @utlabo…"
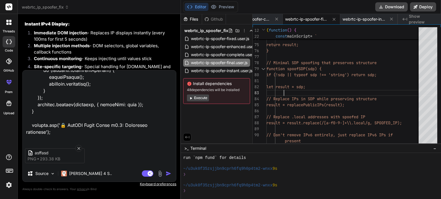
scroll to position [3403, 0]
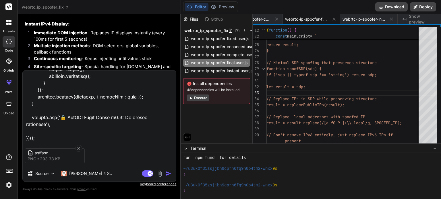
click at [79, 135] on textarea at bounding box center [99, 106] width 153 height 71
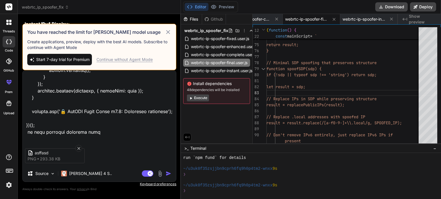
click at [99, 139] on textarea at bounding box center [99, 106] width 153 height 71
